Goal: Task Accomplishment & Management: Use online tool/utility

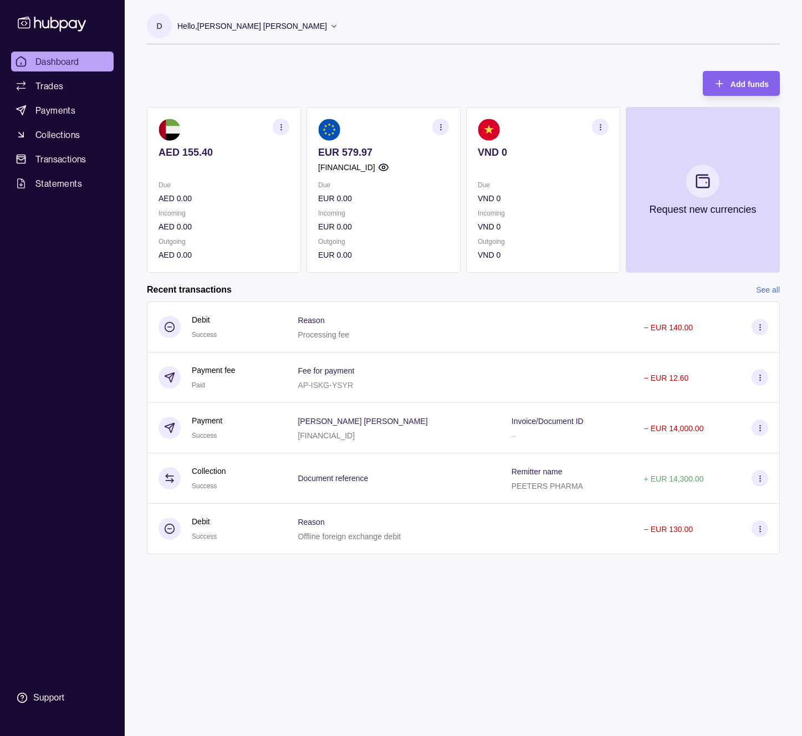
click at [447, 67] on div "Add funds AED 155.40 Due AED 0.00 Incoming AED 0.00 Outgoing AED 0.00 EUR 579.9…" at bounding box center [463, 166] width 633 height 213
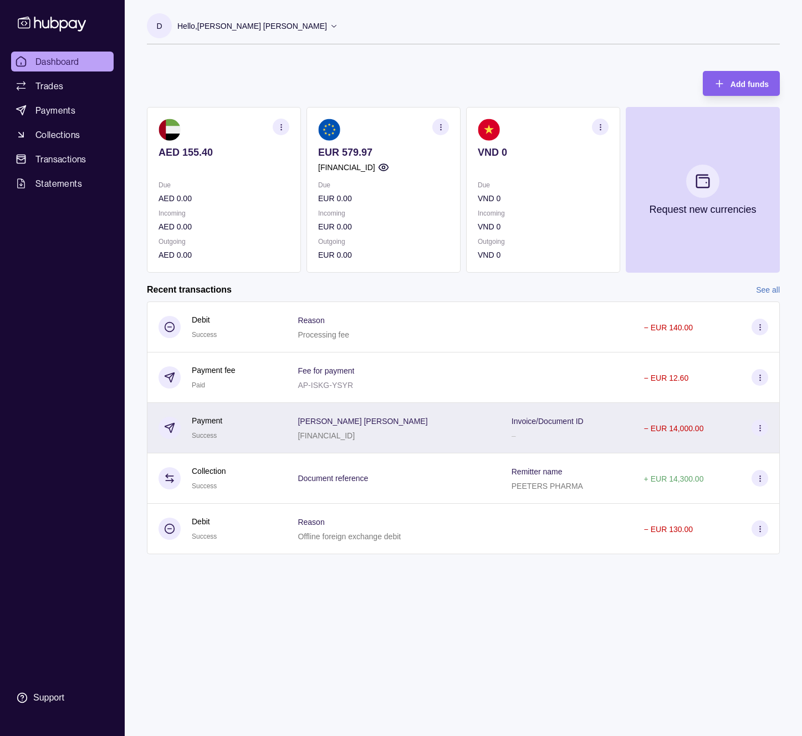
click at [441, 423] on div "[PERSON_NAME] Khoskh Bijary [FINANCIAL_ID]" at bounding box center [393, 428] width 191 height 28
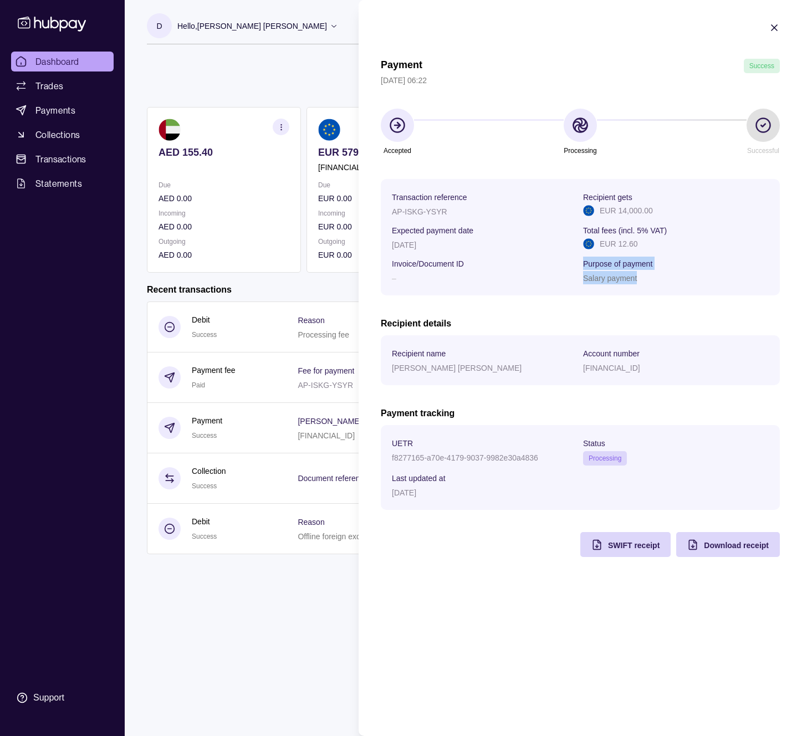
drag, startPoint x: 644, startPoint y: 278, endPoint x: 577, endPoint y: 277, distance: 67.6
click at [577, 277] on section "Transaction reference AP-ISKG-YSYR Recipient gets EUR 14,000.00 Expected paymen…" at bounding box center [580, 237] width 377 height 94
click at [577, 277] on div "–" at bounding box center [485, 277] width 186 height 13
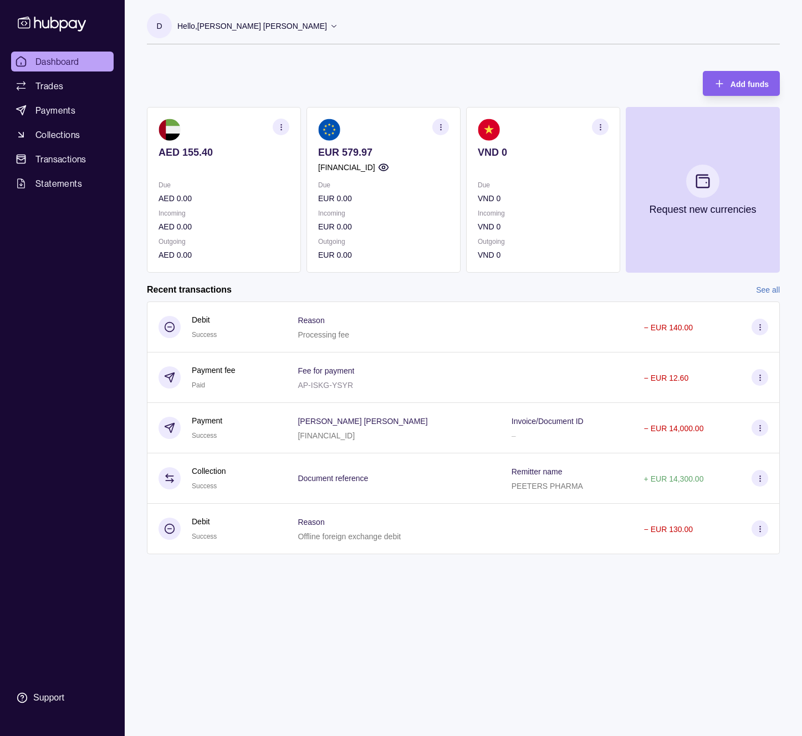
click at [270, 75] on html "Dashboard Trades Payments Collections Transactions Statements Support D Hello, …" at bounding box center [401, 368] width 802 height 736
click at [55, 138] on span "Collections" at bounding box center [57, 134] width 44 height 13
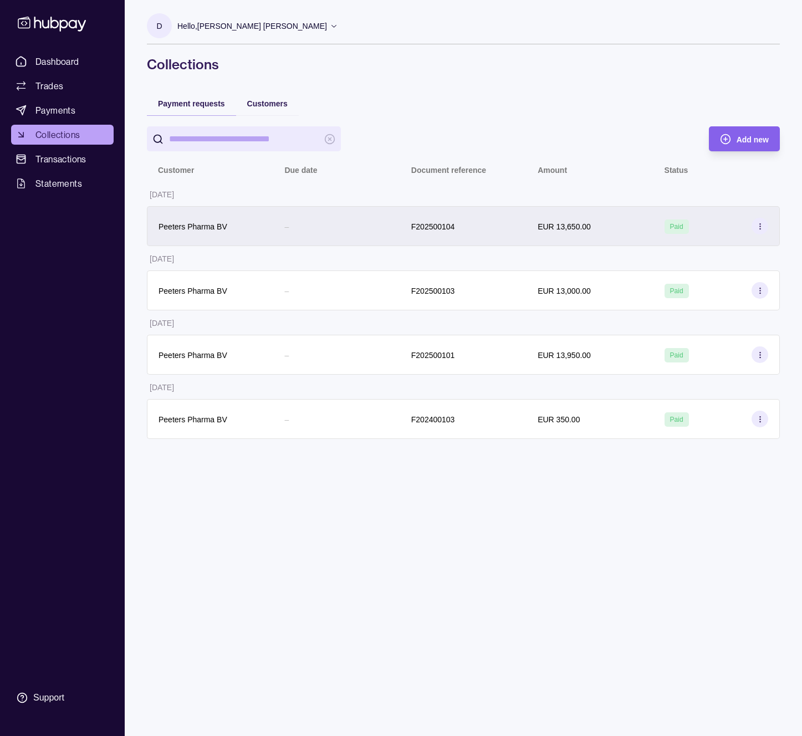
click at [467, 216] on div "F202500104" at bounding box center [463, 226] width 126 height 40
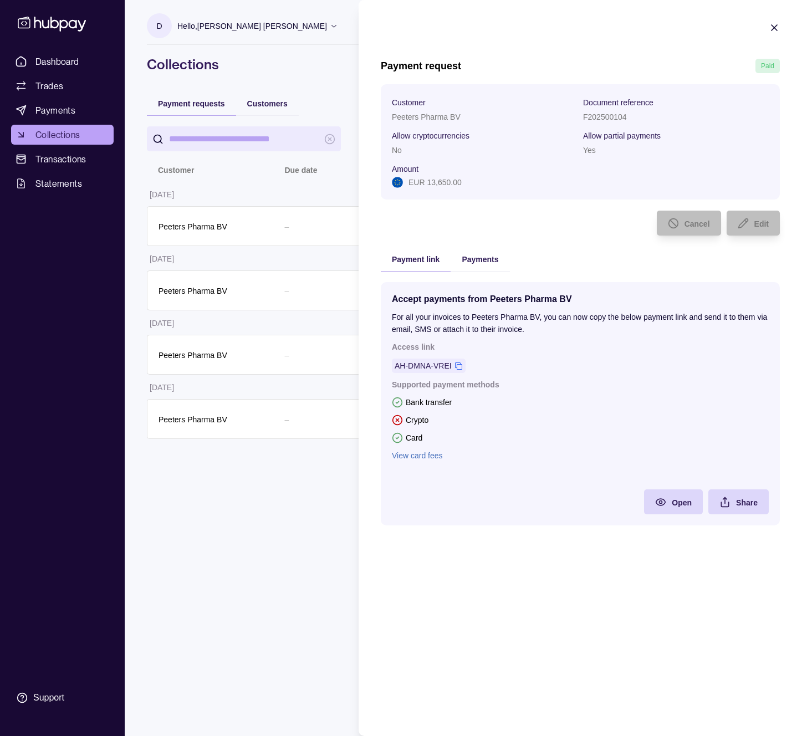
click at [578, 94] on section "Customer Peeters Pharma BV Document reference F202500104 Allow cryptocurrencies…" at bounding box center [580, 141] width 399 height 115
click at [479, 262] on span "Payments" at bounding box center [480, 259] width 37 height 9
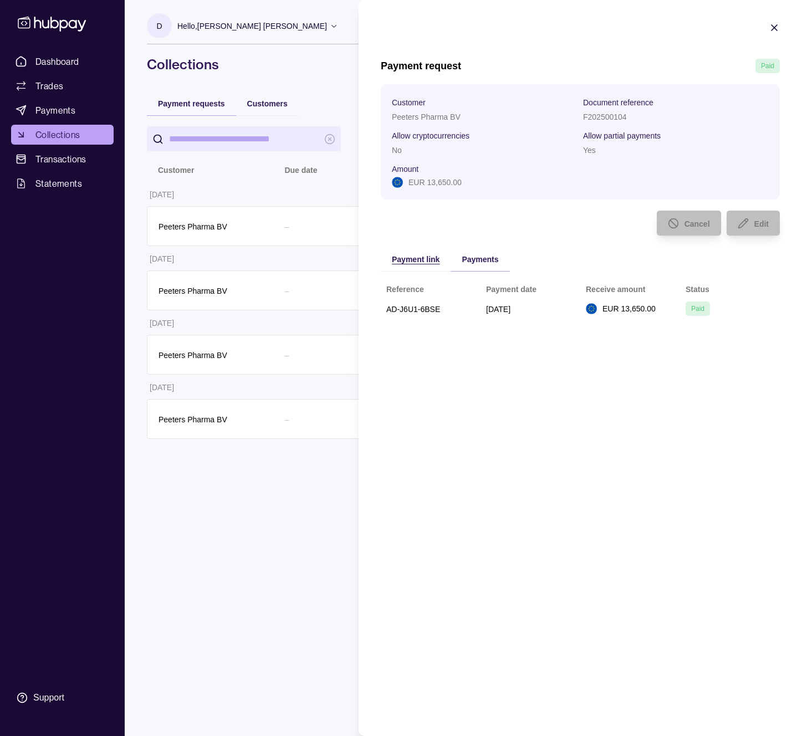
click at [421, 265] on div "Payment link" at bounding box center [416, 258] width 48 height 13
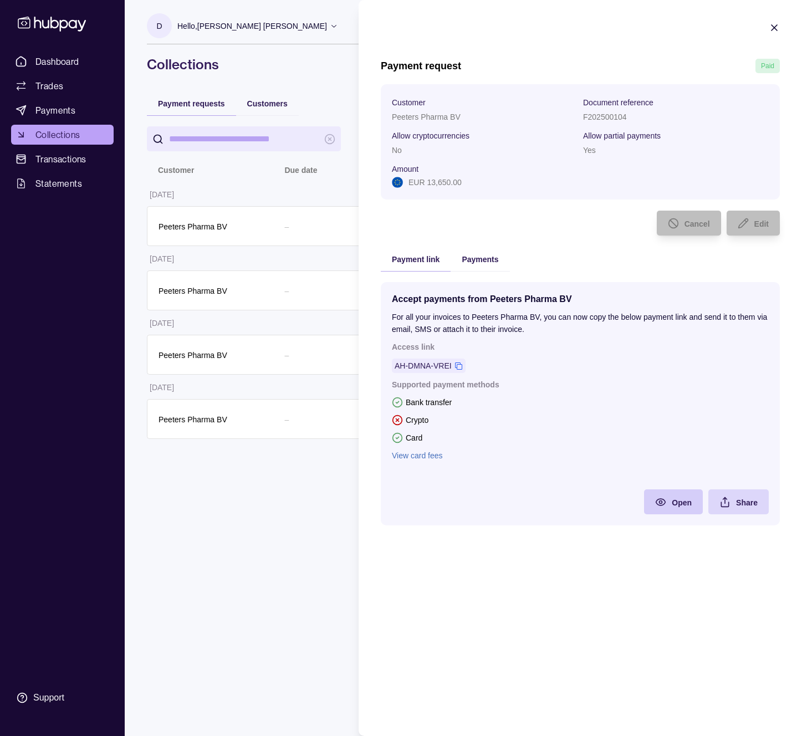
click at [664, 498] on icon at bounding box center [660, 502] width 11 height 11
click at [26, 81] on html "Dashboard Trades Payments Collections Transactions Statements Support D Hello, …" at bounding box center [401, 368] width 802 height 736
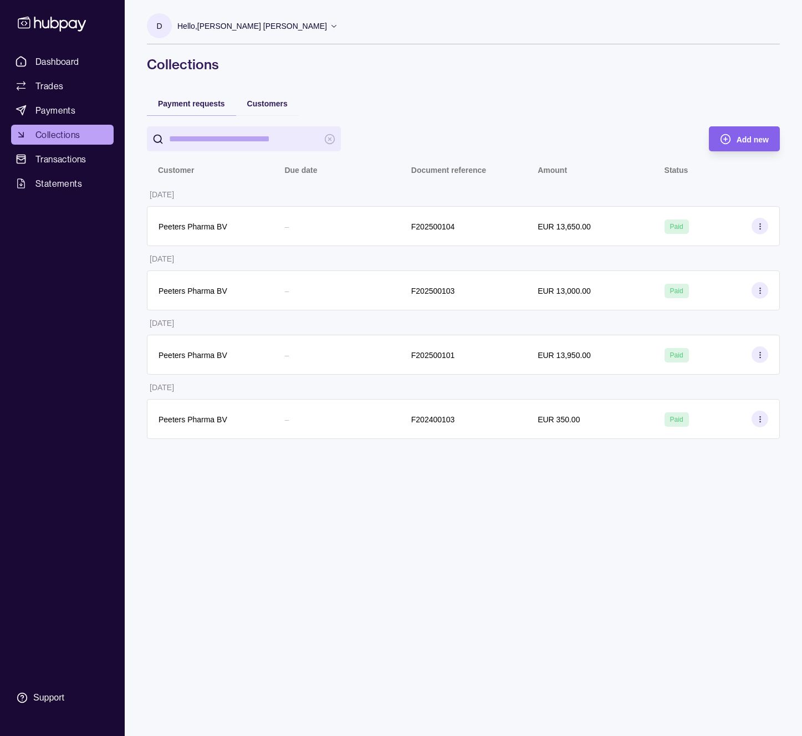
click at [35, 120] on ul "Dashboard Trades Payments Collections Transactions Statements" at bounding box center [62, 123] width 103 height 142
click at [81, 115] on link "Payments" at bounding box center [62, 110] width 103 height 20
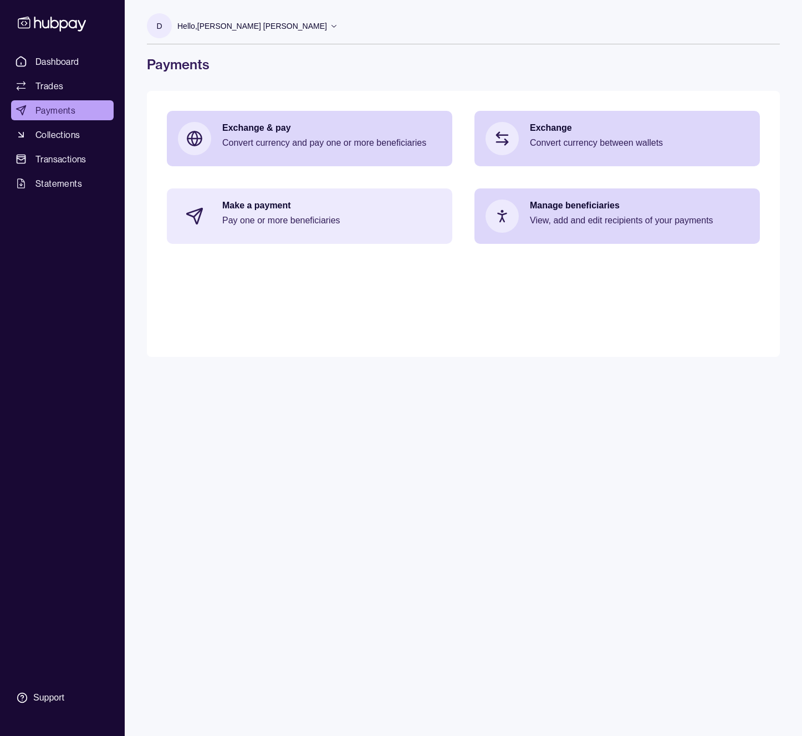
click at [304, 217] on p "Pay one or more beneficiaries" at bounding box center [331, 220] width 219 height 12
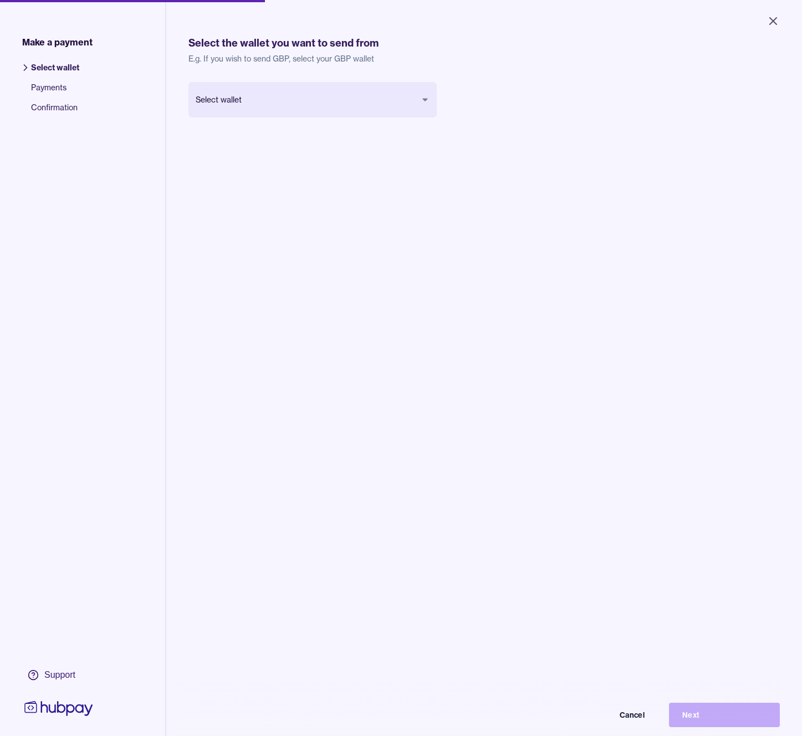
click at [341, 101] on body "Close Make a payment Select wallet Payments Confirmation Support Select the wal…" at bounding box center [401, 368] width 802 height 736
click at [417, 167] on div "Euro EUR Balance EUR 579.97 Cancel Next" at bounding box center [479, 446] width 583 height 728
click at [681, 704] on button "Next" at bounding box center [716, 706] width 111 height 24
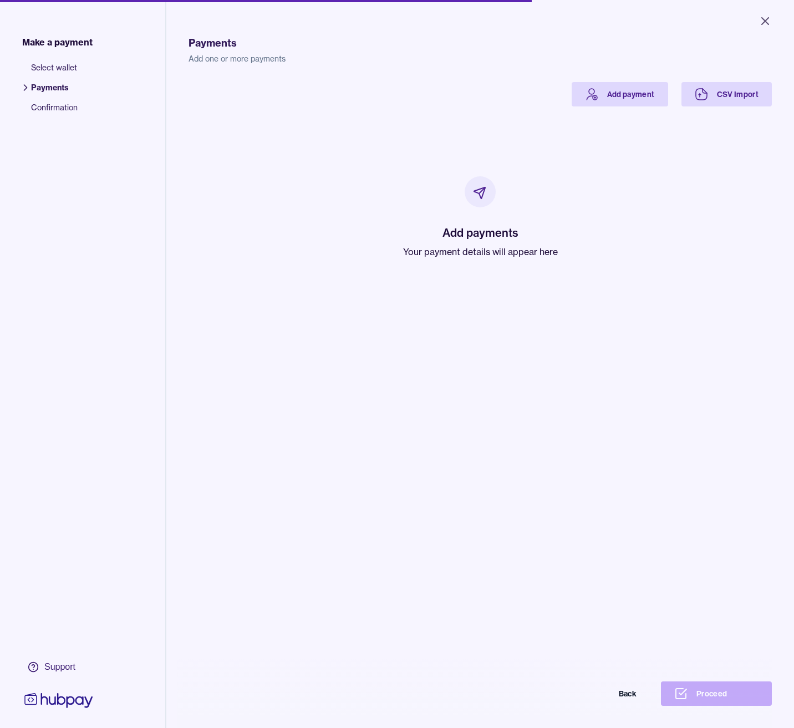
click at [485, 187] on div at bounding box center [479, 191] width 31 height 31
click at [484, 217] on div "Add payments Your payment details will appear here" at bounding box center [480, 217] width 155 height 82
click at [642, 699] on button "Back" at bounding box center [594, 693] width 111 height 24
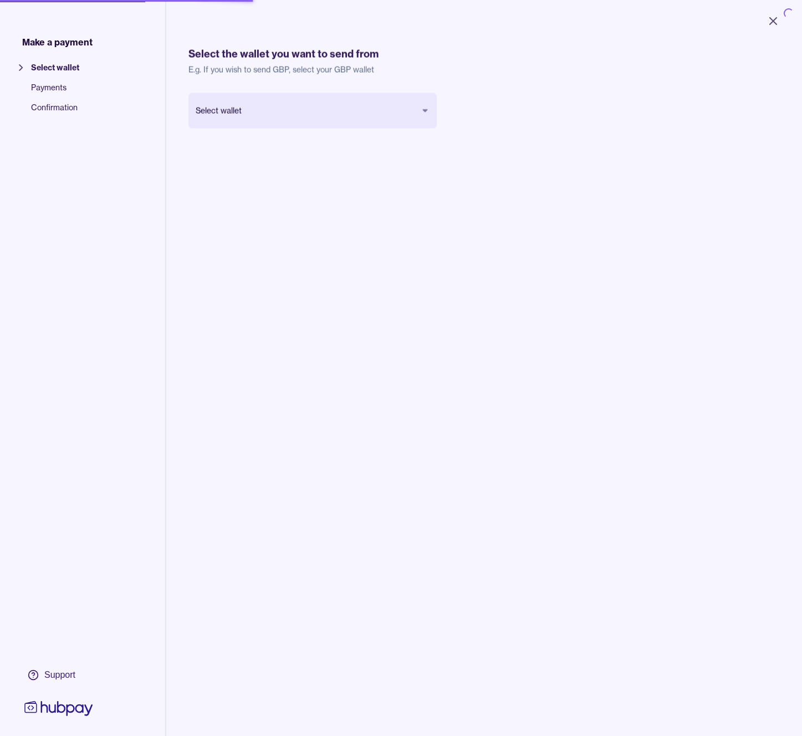
click at [470, 454] on div "Select wallet Cancel Next" at bounding box center [483, 461] width 591 height 736
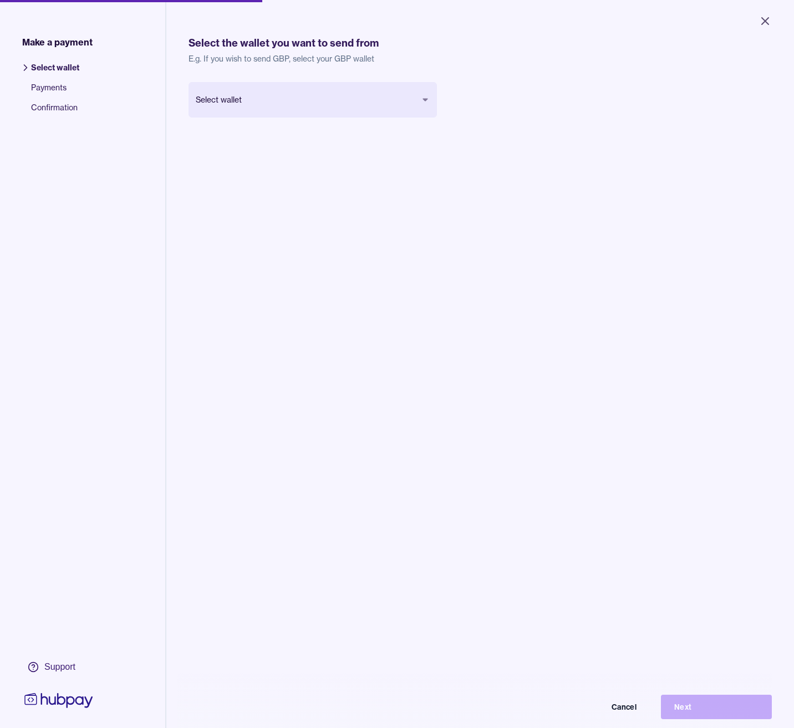
click at [289, 112] on body "Close Make a payment Select wallet Payments Confirmation Support Select the wal…" at bounding box center [397, 364] width 794 height 728
click at [684, 707] on button "Next" at bounding box center [716, 706] width 111 height 24
click at [684, 707] on div "Cancel Next" at bounding box center [396, 706] width 749 height 24
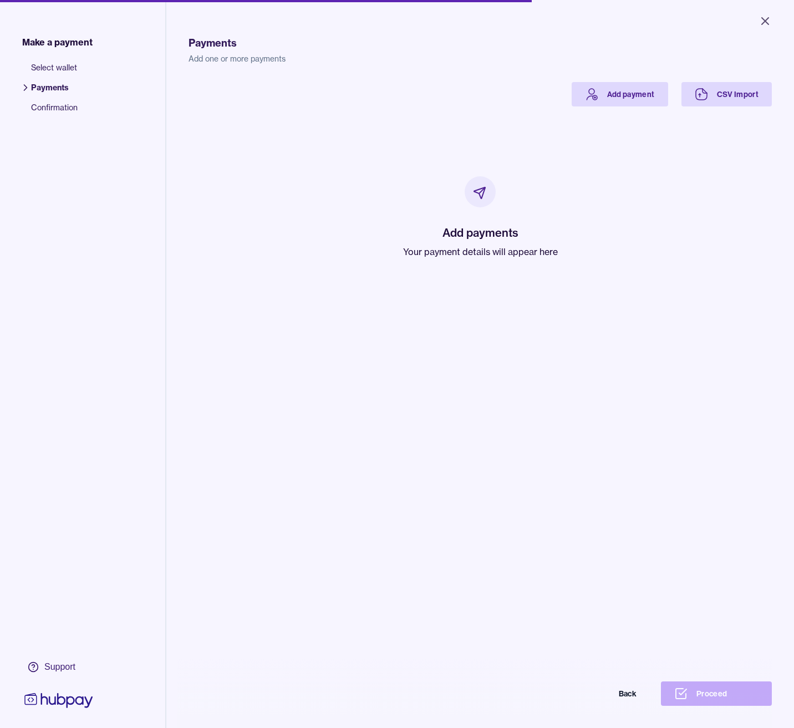
click at [439, 338] on div "Payments Add one or more payments Add payment CSV Import Add payments Your paym…" at bounding box center [479, 384] width 583 height 728
